Goal: Transaction & Acquisition: Download file/media

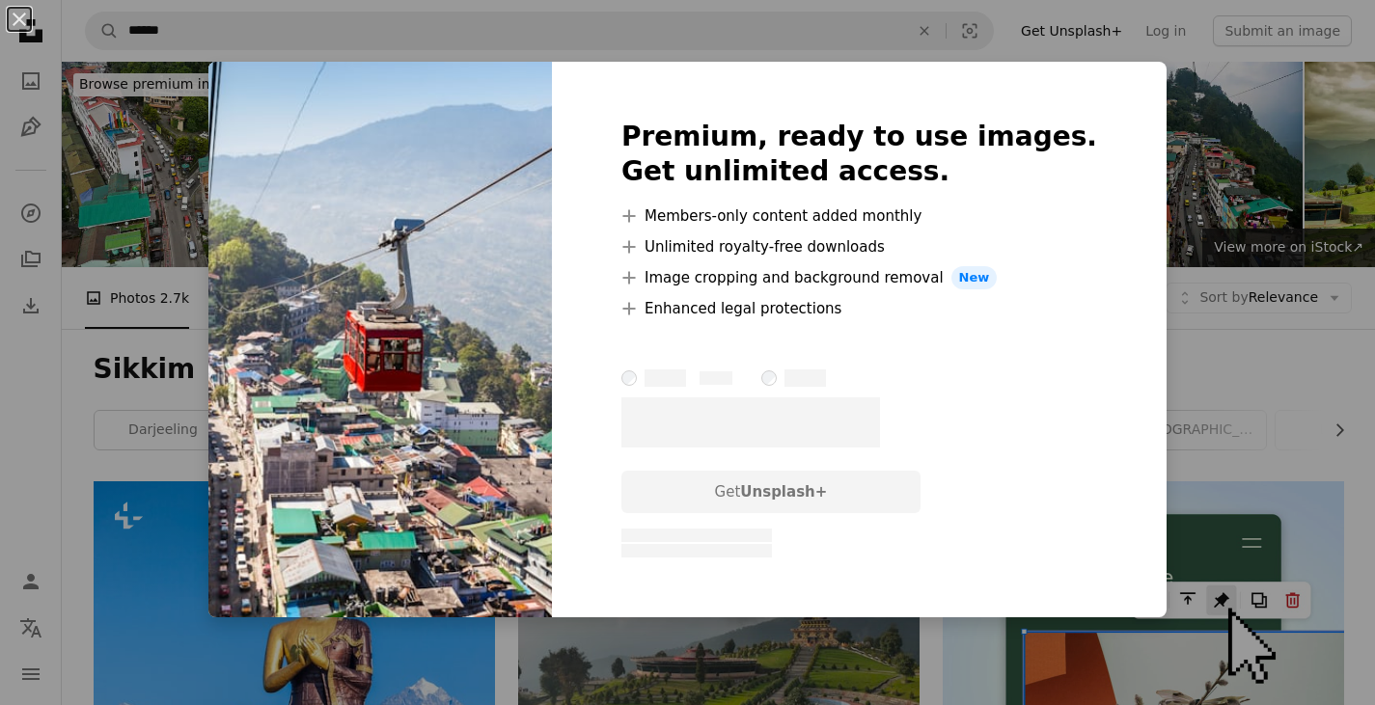
scroll to position [772, 0]
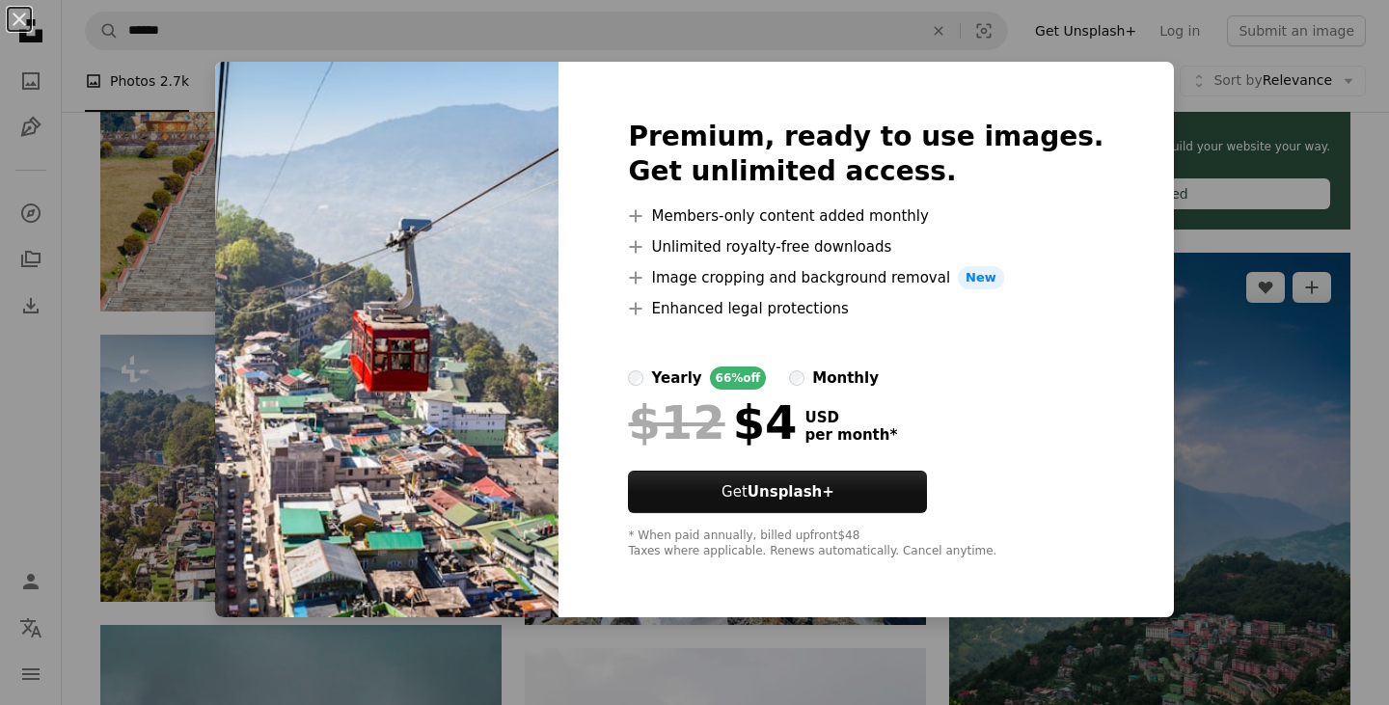
click at [1151, 392] on div "An X shape Premium, ready to use images. Get unlimited access. A plus sign Memb…" at bounding box center [694, 352] width 1389 height 705
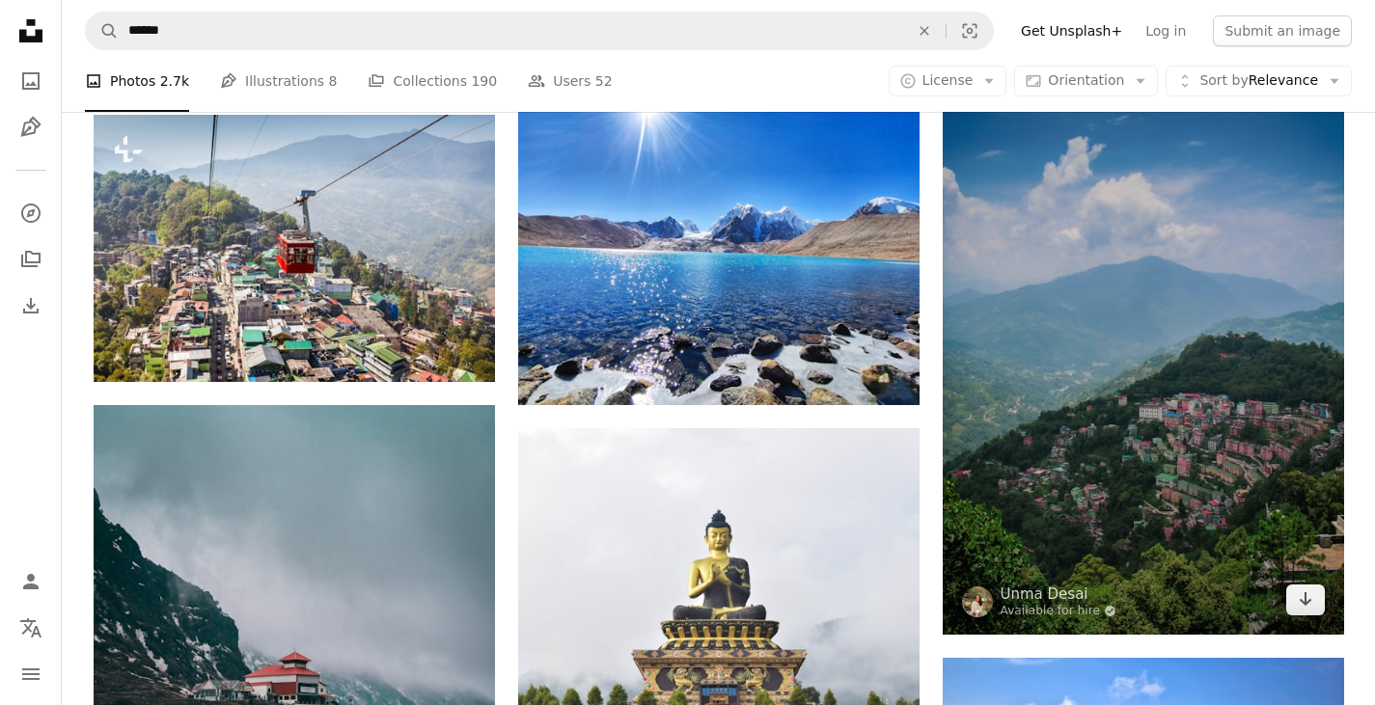
scroll to position [1061, 0]
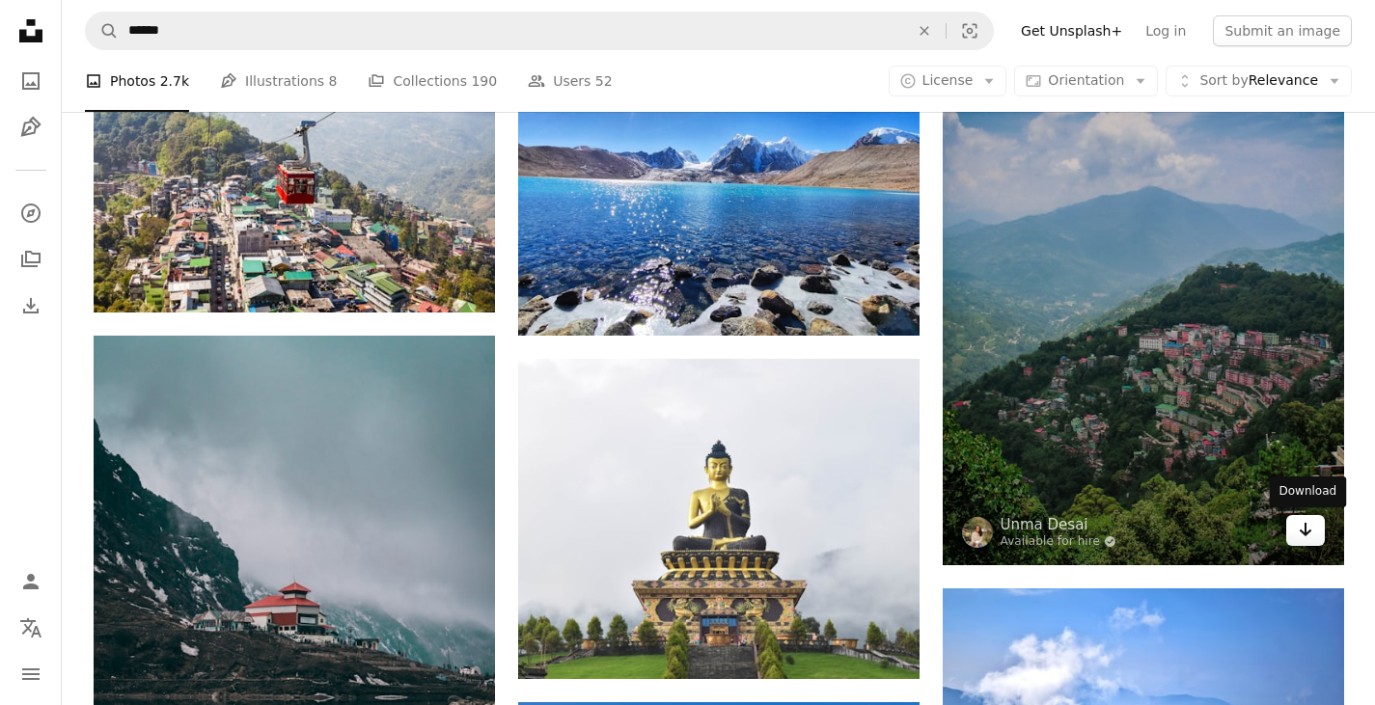
click at [1310, 533] on icon "Arrow pointing down" at bounding box center [1305, 529] width 15 height 23
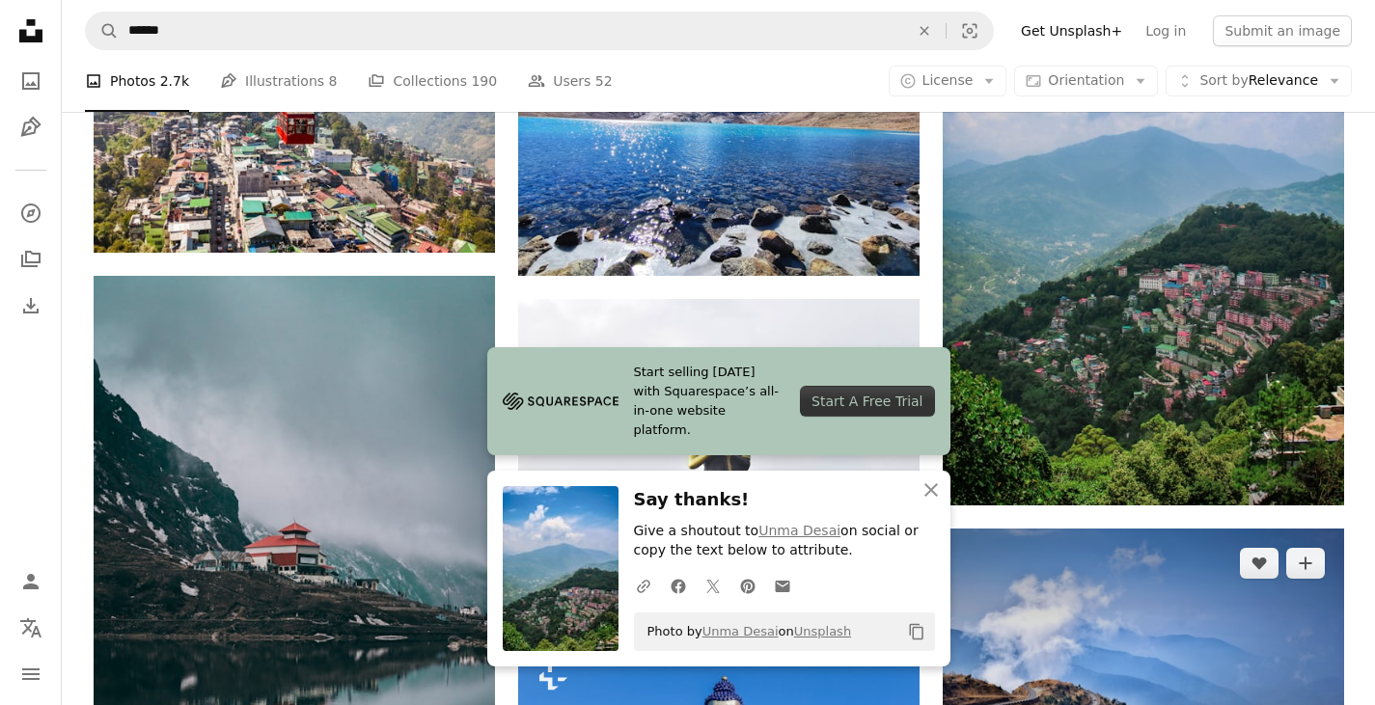
scroll to position [1158, 0]
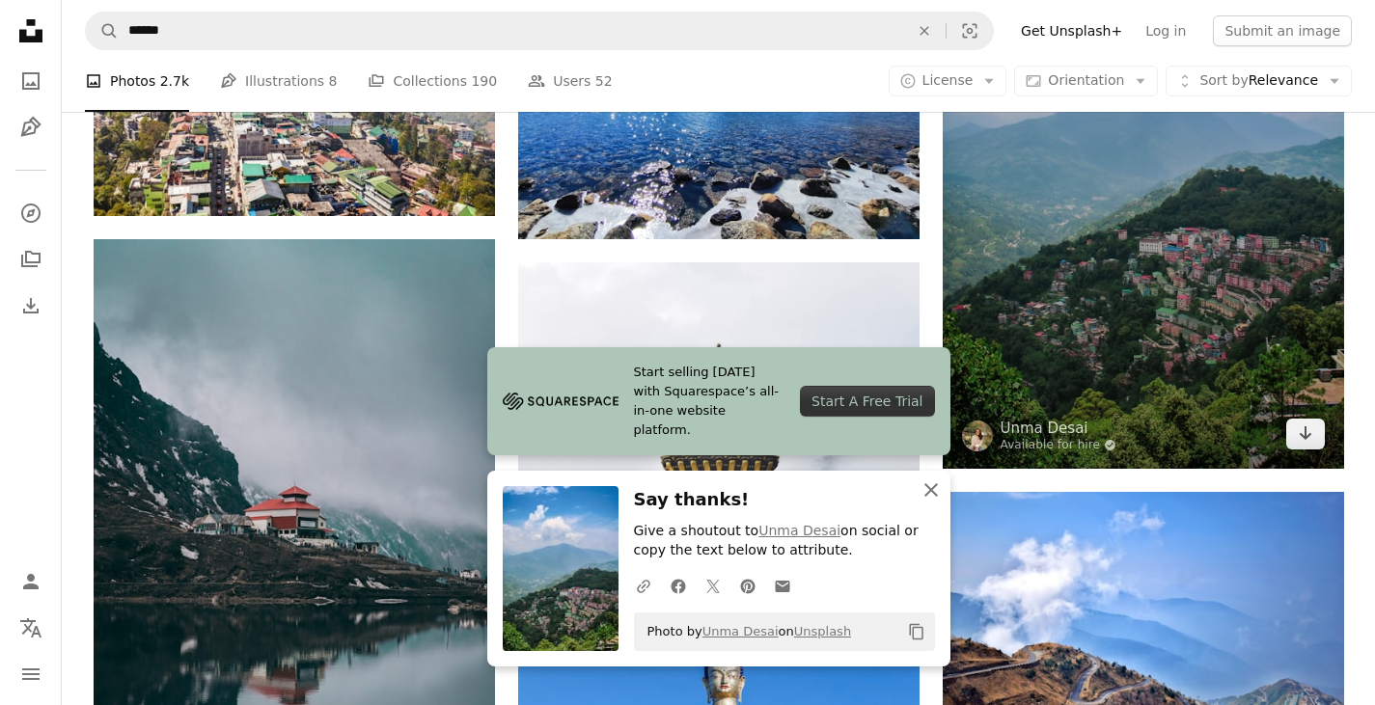
drag, startPoint x: 932, startPoint y: 481, endPoint x: 1050, endPoint y: 374, distance: 159.1
click at [931, 481] on icon "An X shape" at bounding box center [930, 490] width 23 height 23
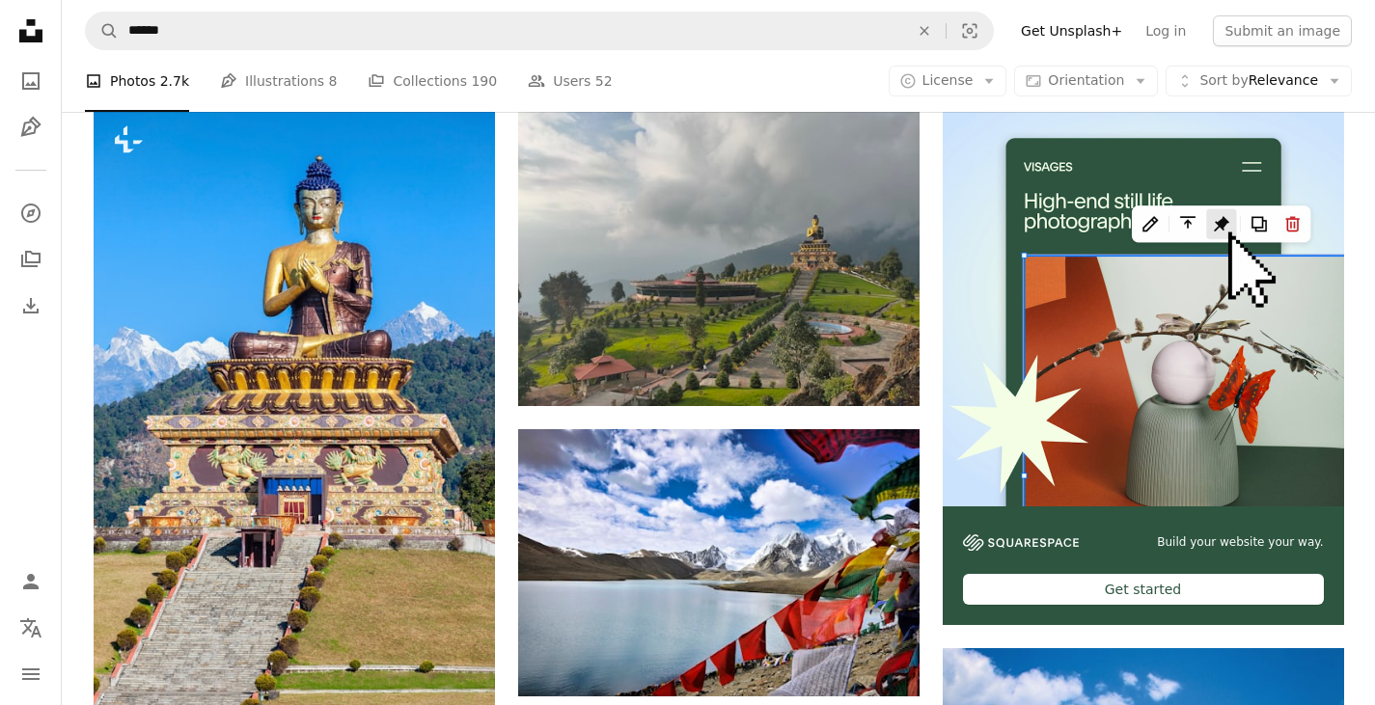
scroll to position [0, 0]
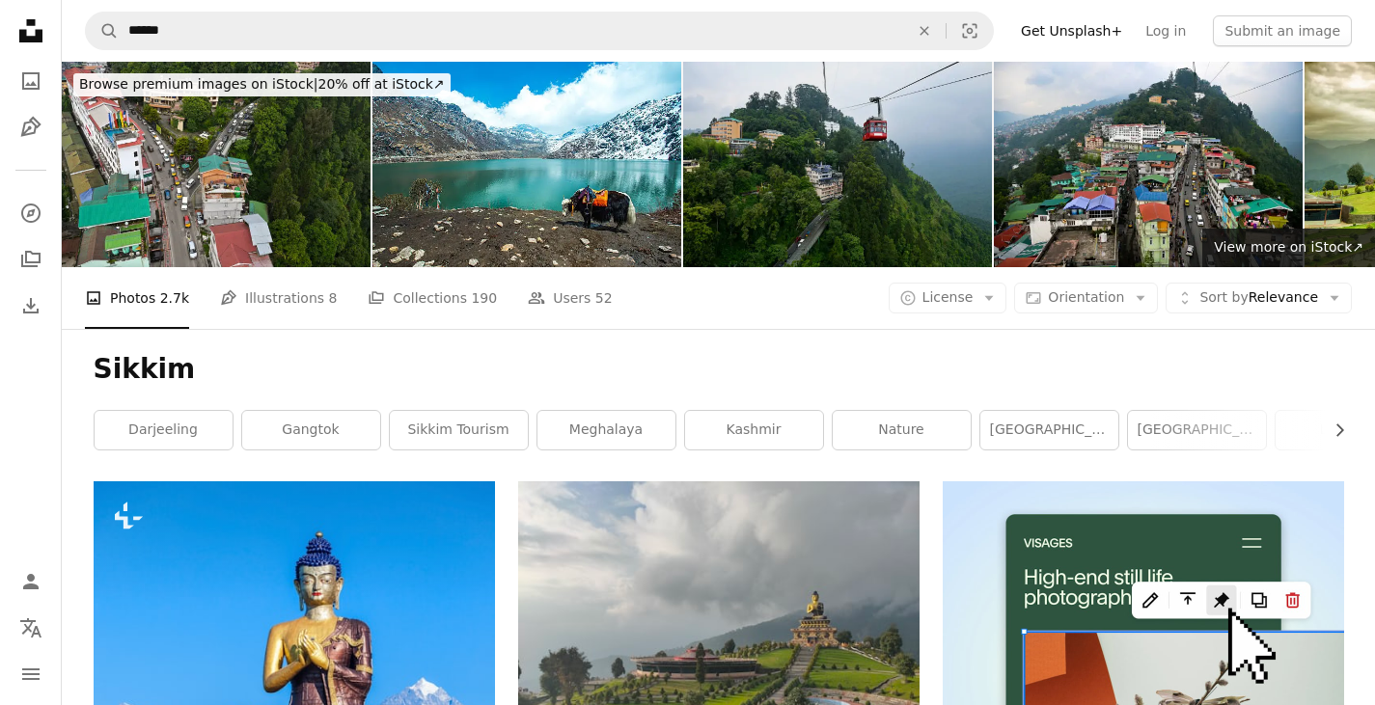
click at [789, 197] on img at bounding box center [837, 165] width 309 height 206
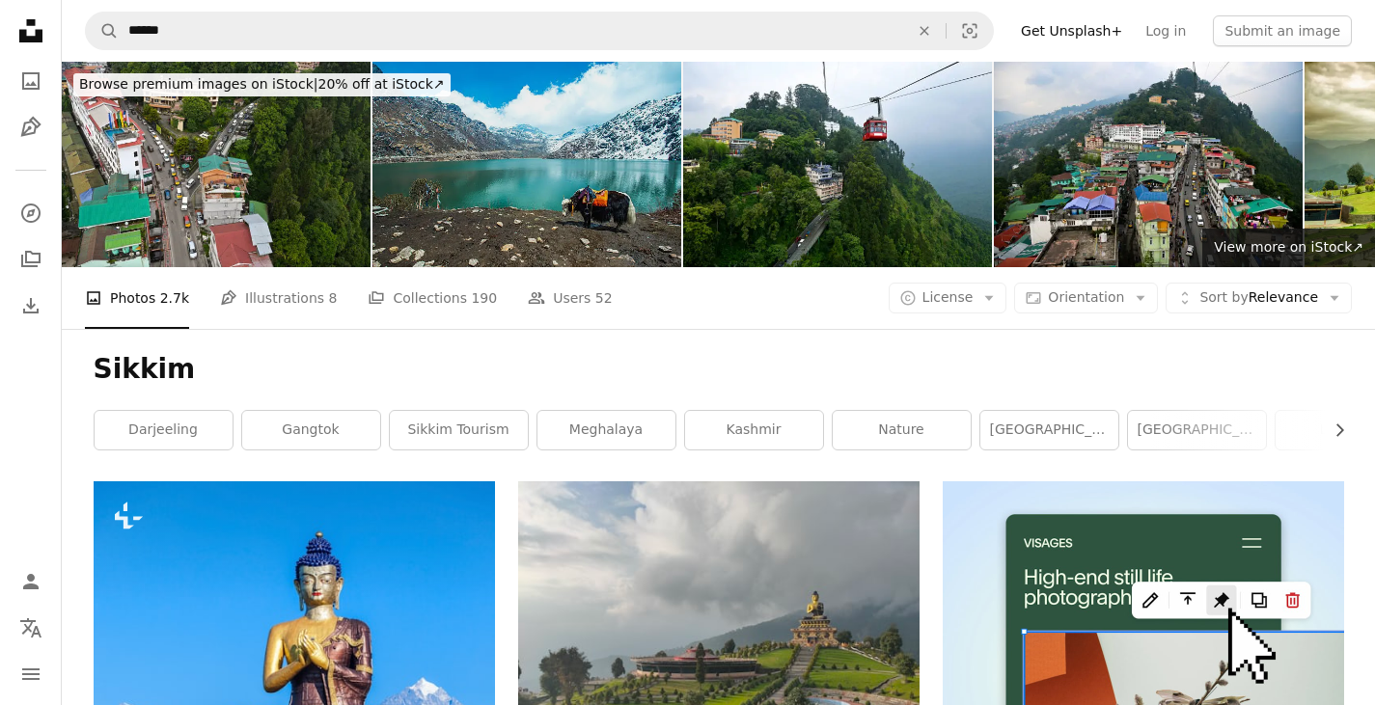
click at [590, 185] on img at bounding box center [526, 165] width 309 height 206
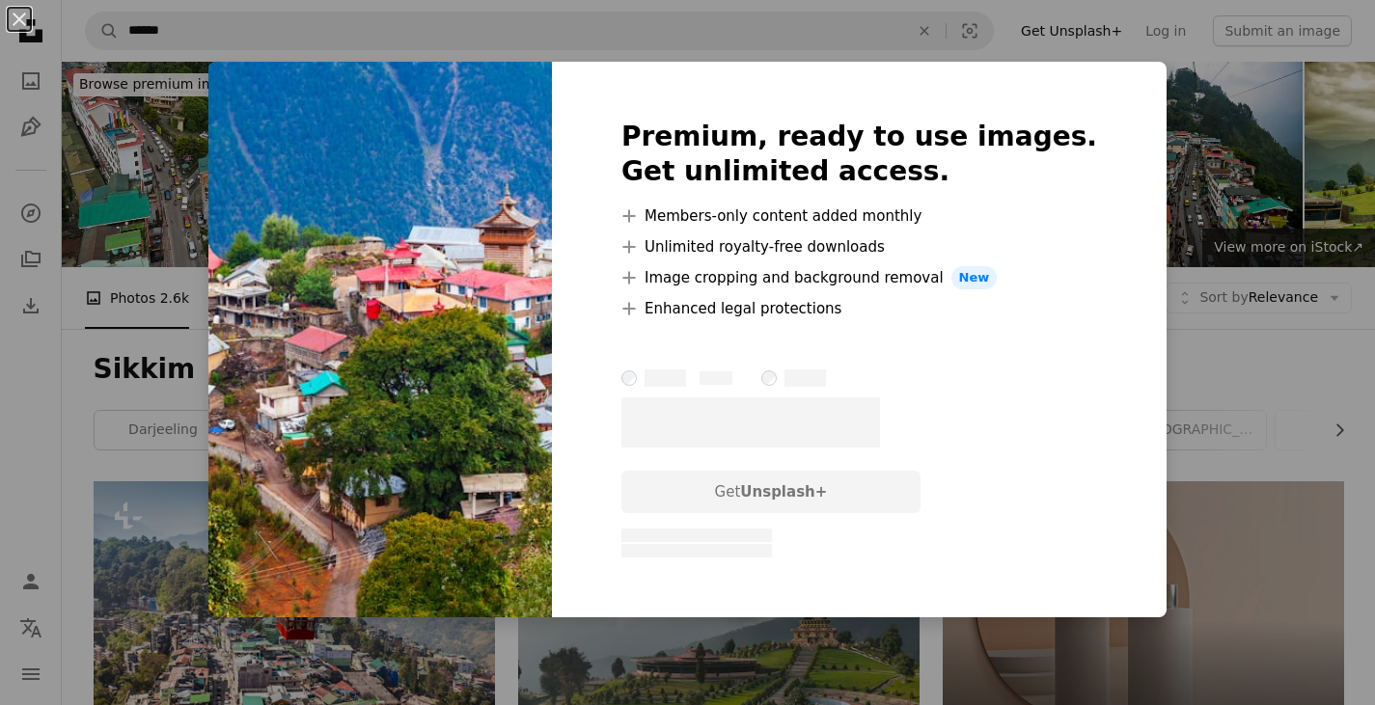
scroll to position [2026, 0]
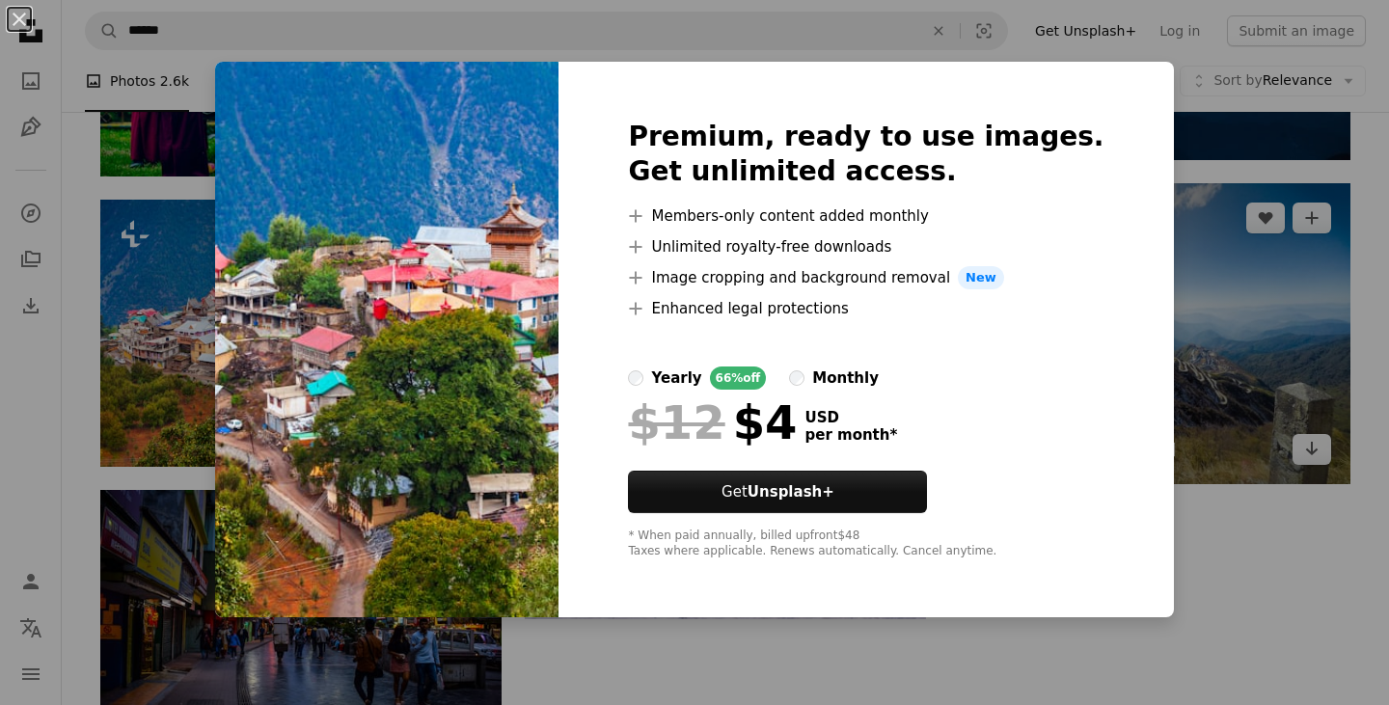
click at [1254, 324] on div "An X shape Premium, ready to use images. Get unlimited access. A plus sign Memb…" at bounding box center [694, 352] width 1389 height 705
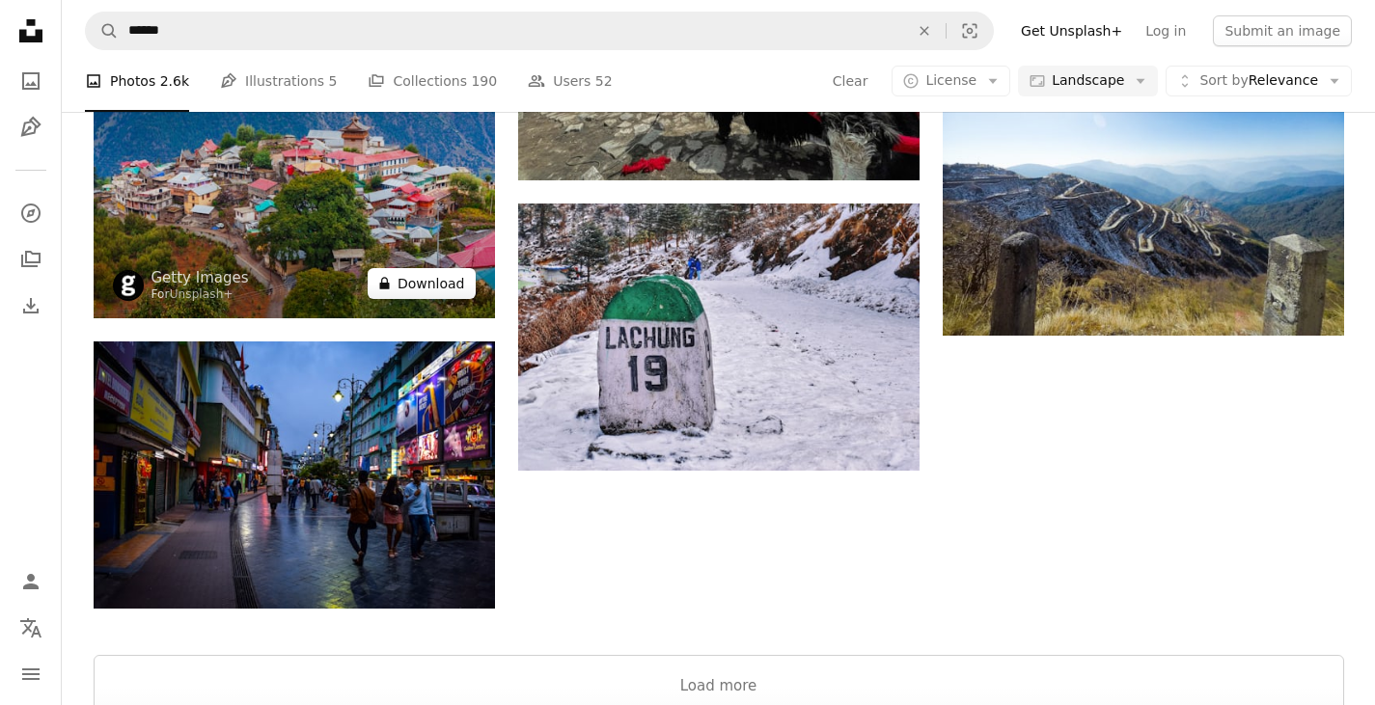
scroll to position [2316, 0]
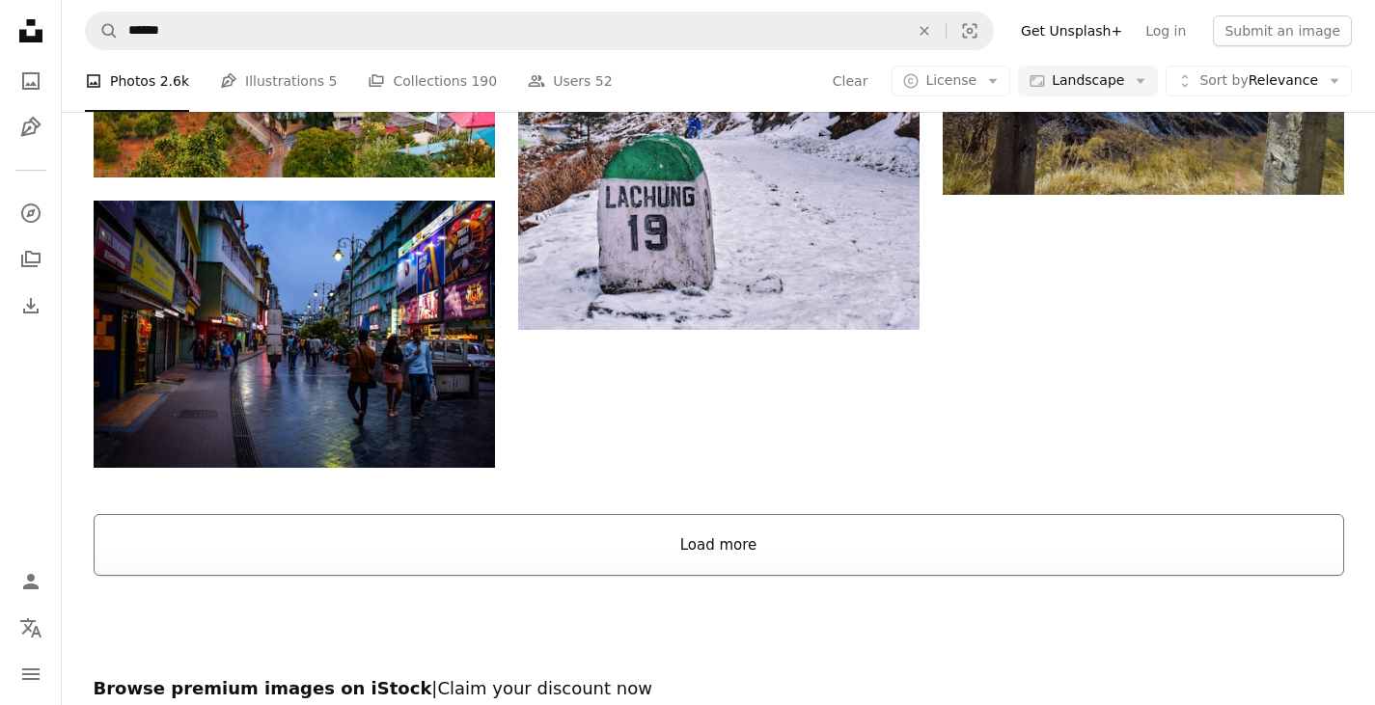
click at [754, 551] on button "Load more" at bounding box center [719, 545] width 1250 height 62
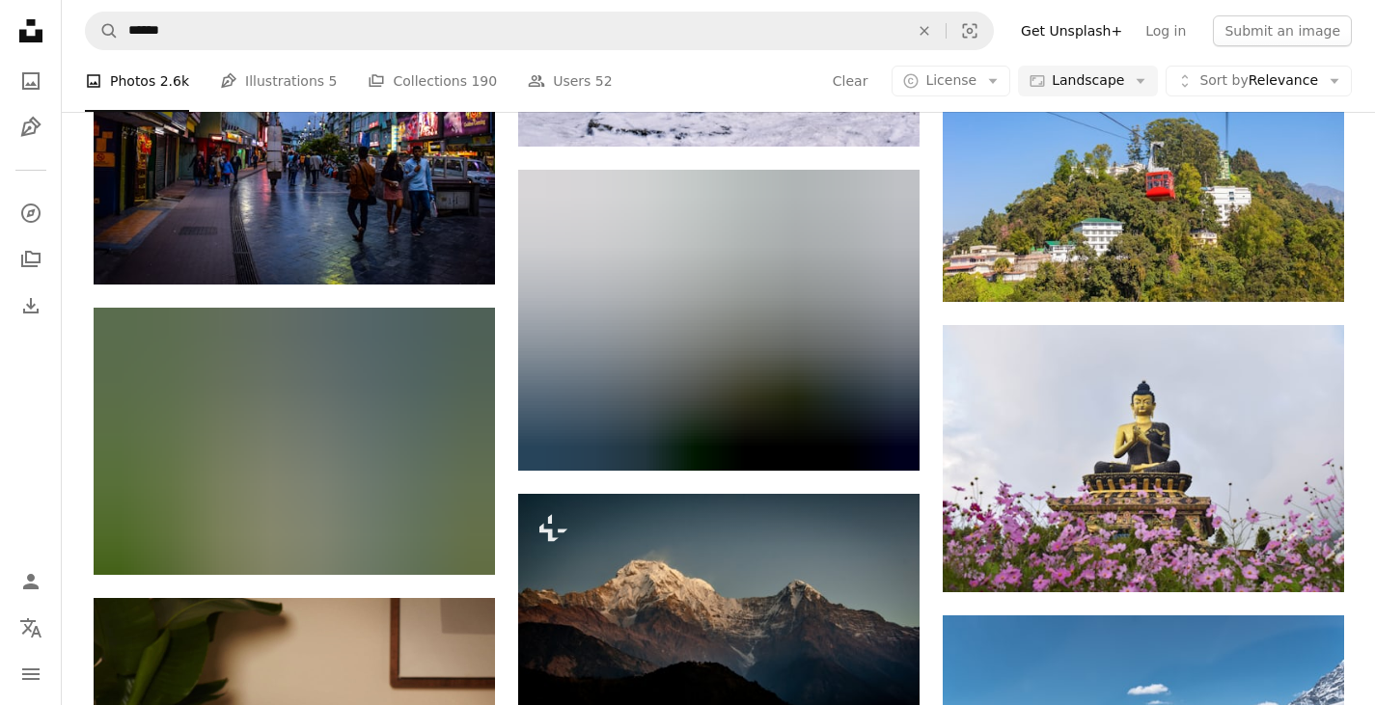
scroll to position [2702, 0]
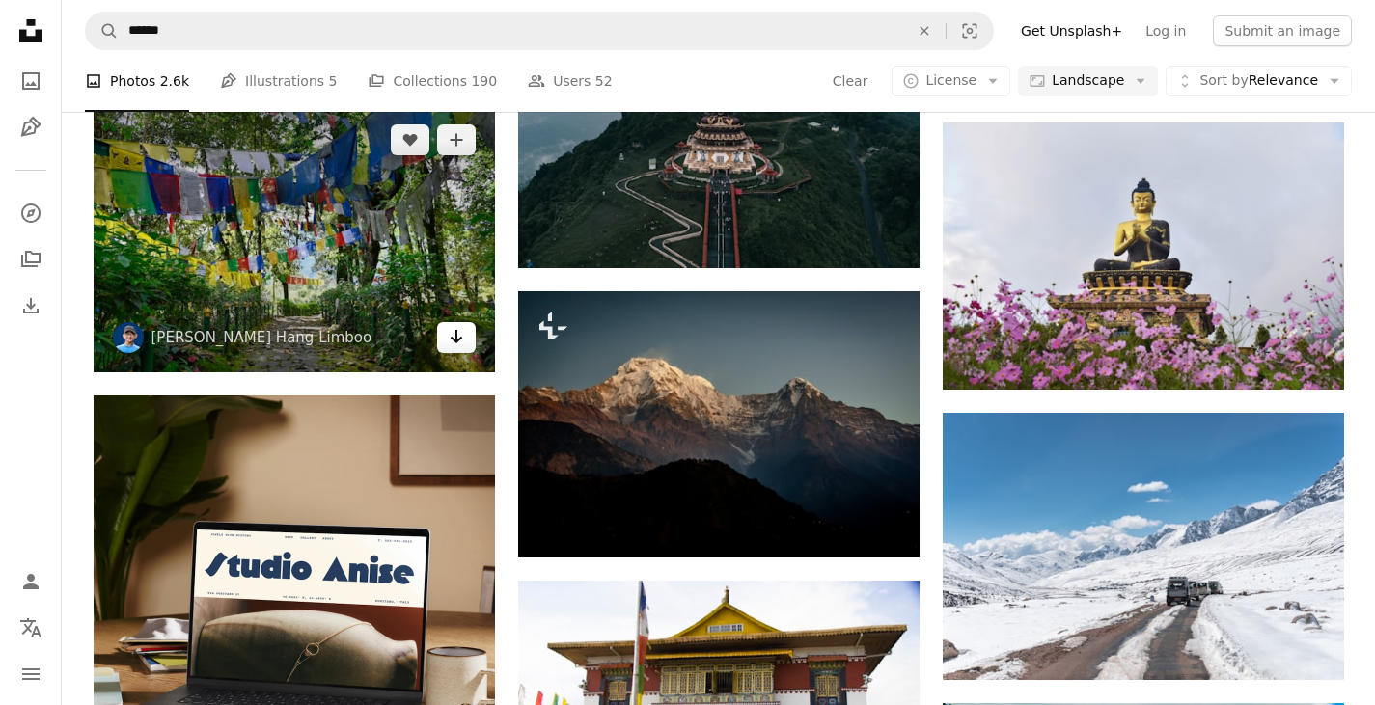
click at [458, 342] on icon "Download" at bounding box center [456, 337] width 13 height 14
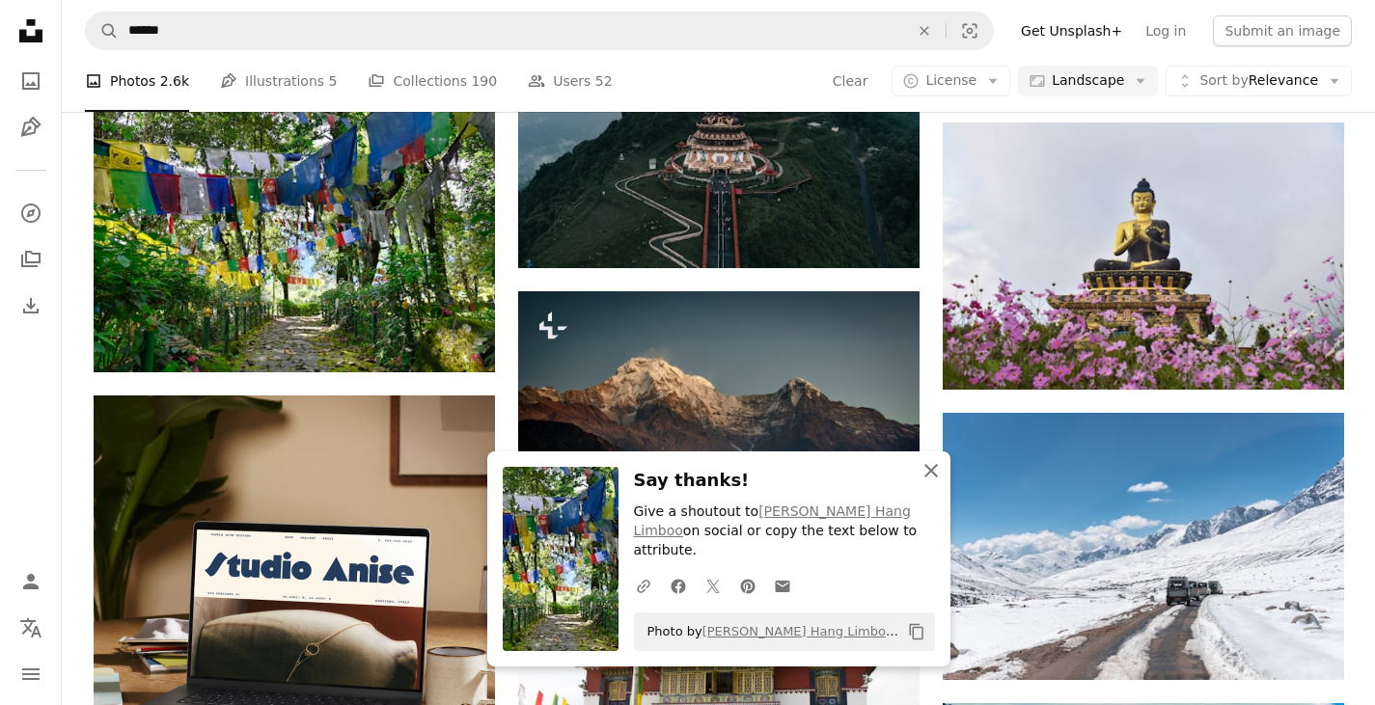
click at [930, 478] on icon "button" at bounding box center [931, 471] width 14 height 14
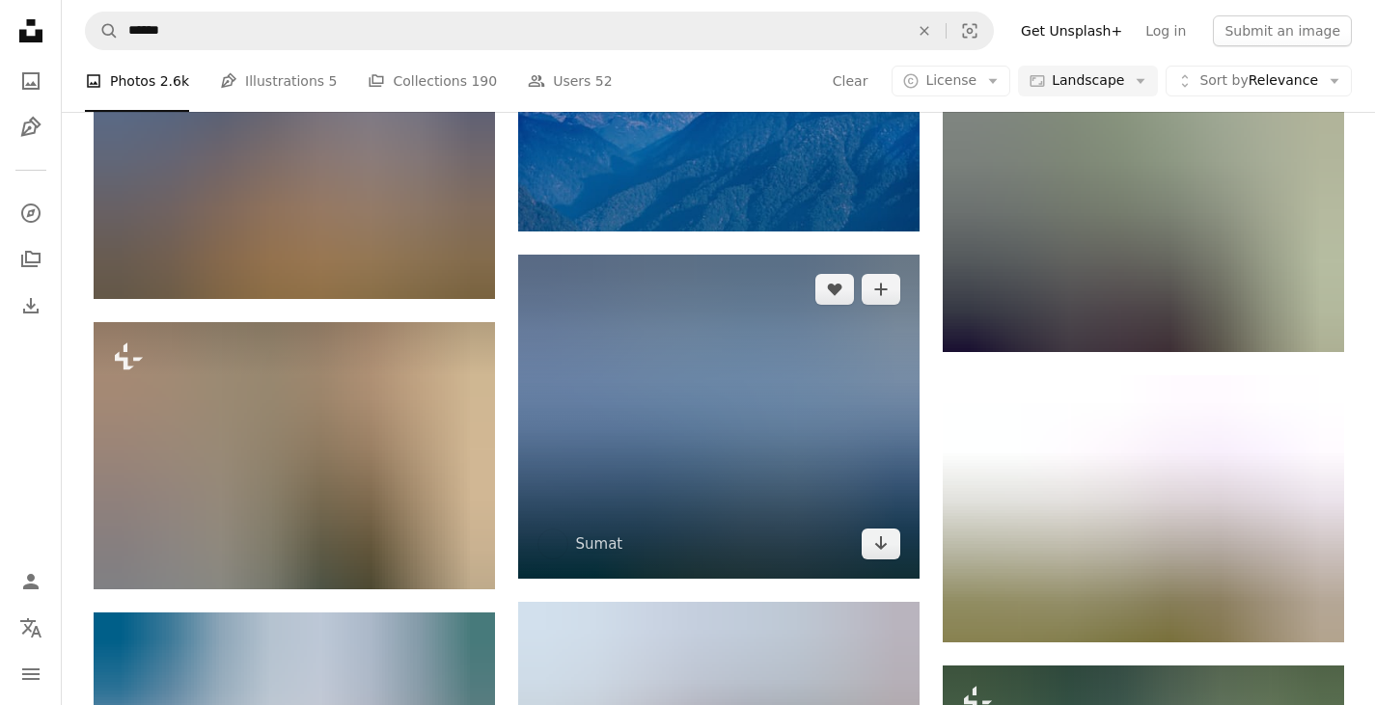
scroll to position [3763, 0]
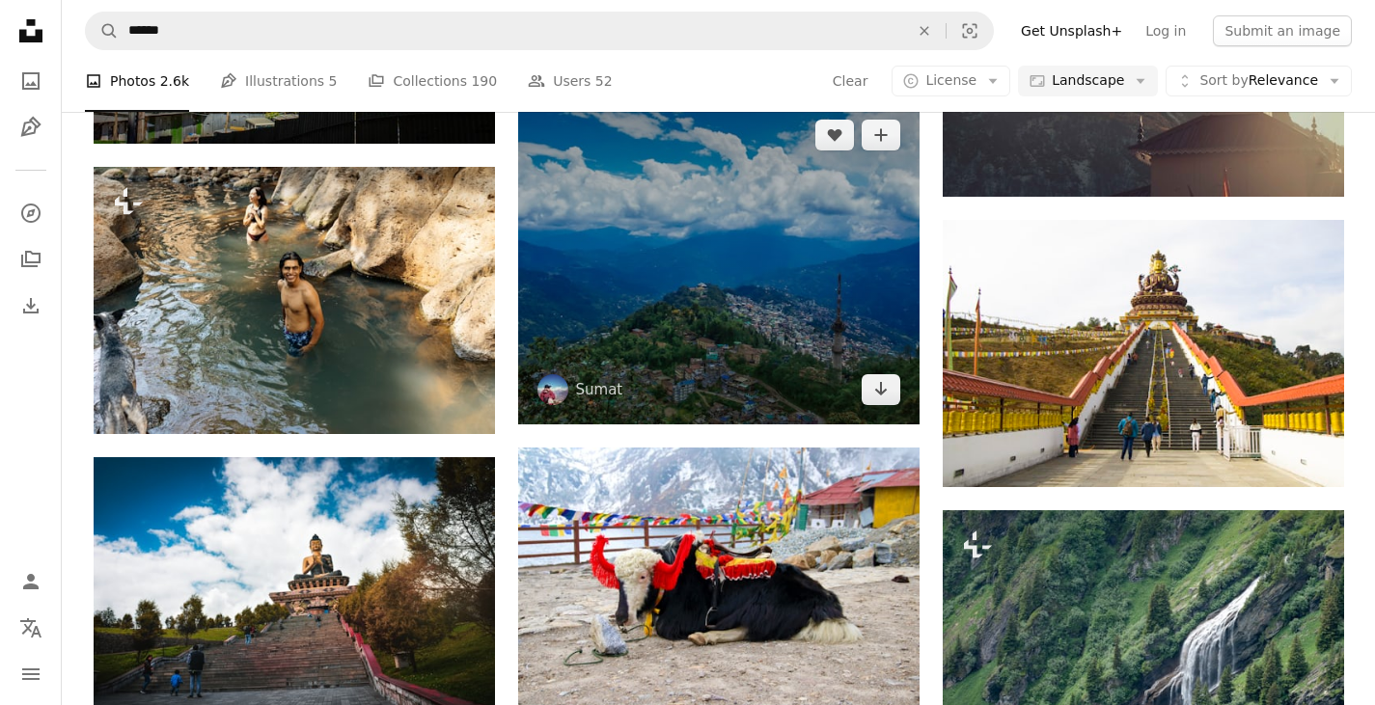
drag, startPoint x: 889, startPoint y: 391, endPoint x: 502, endPoint y: 424, distance: 388.3
click at [888, 391] on link "Arrow pointing down" at bounding box center [881, 389] width 39 height 31
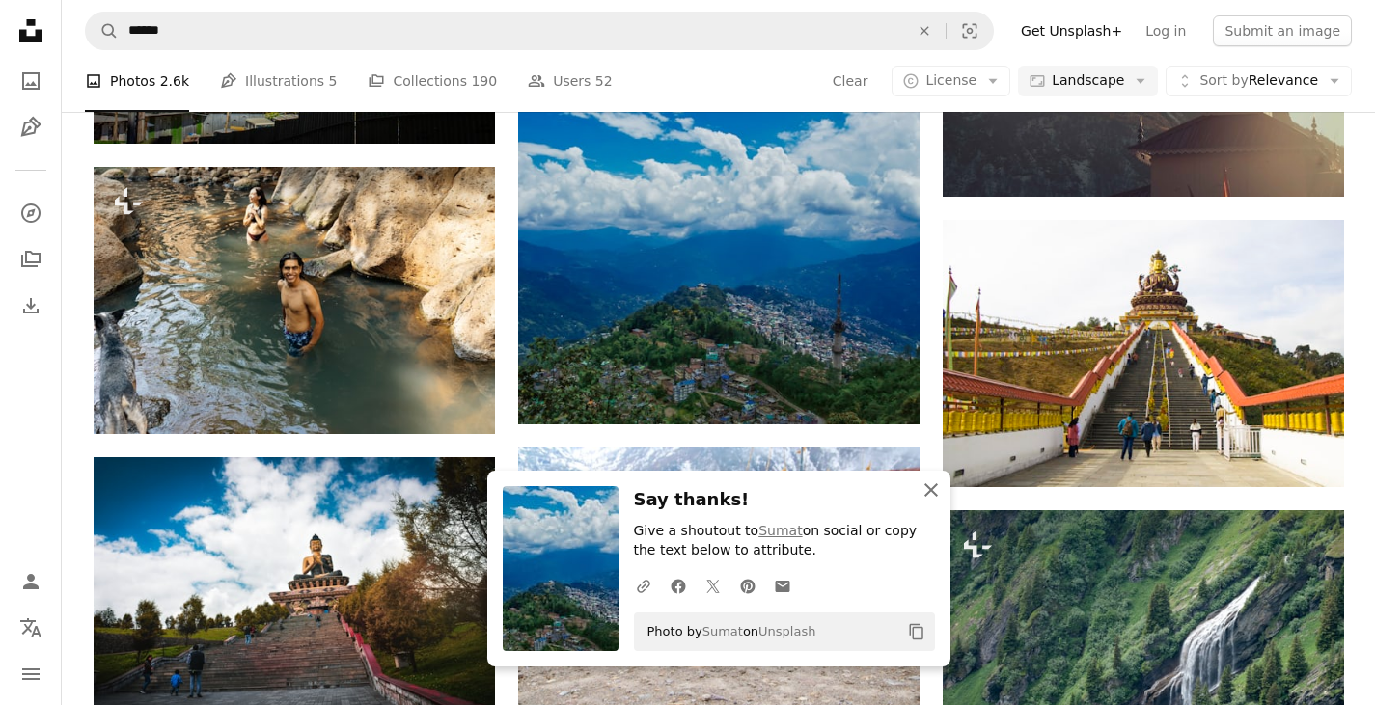
drag, startPoint x: 930, startPoint y: 490, endPoint x: 920, endPoint y: 489, distance: 9.7
click at [930, 490] on icon "button" at bounding box center [931, 490] width 14 height 14
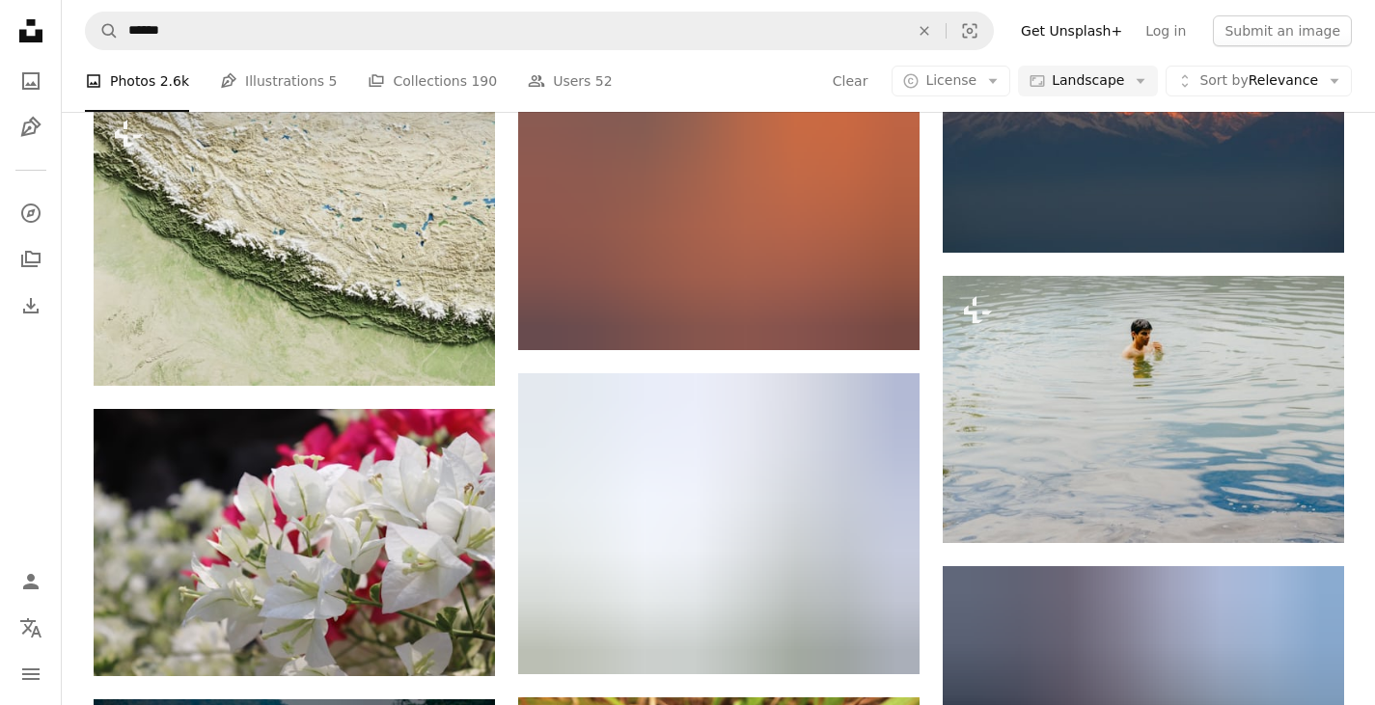
scroll to position [20744, 0]
